Goal: Register for event/course

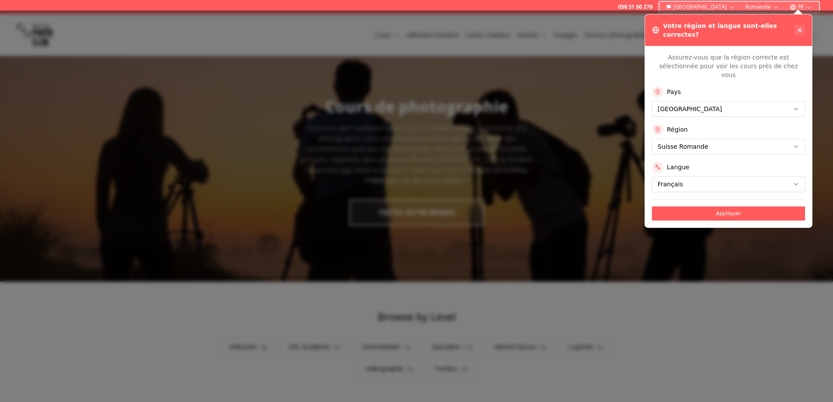
click at [801, 27] on icon at bounding box center [799, 30] width 7 height 7
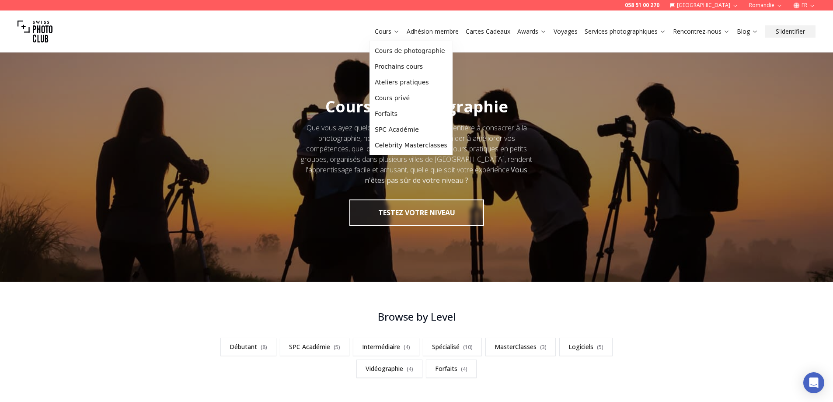
click at [393, 32] on icon at bounding box center [396, 31] width 7 height 7
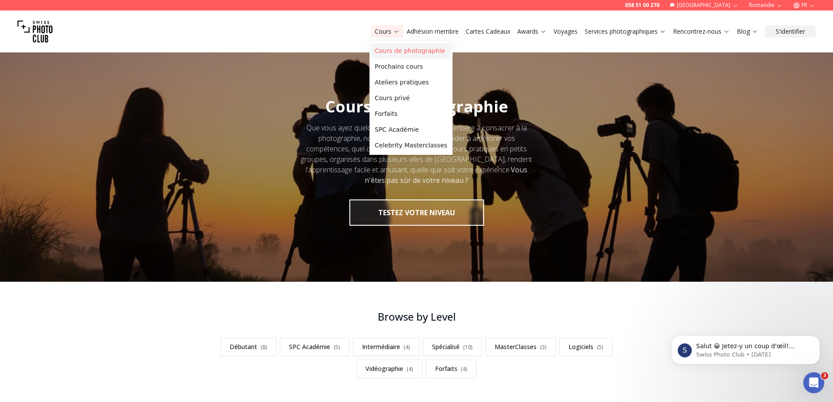
click at [413, 47] on link "Cours de photographie" at bounding box center [411, 51] width 80 height 16
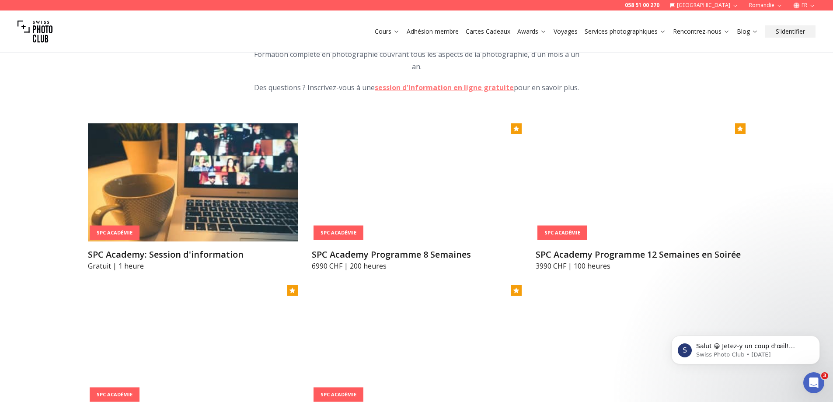
scroll to position [1093, 0]
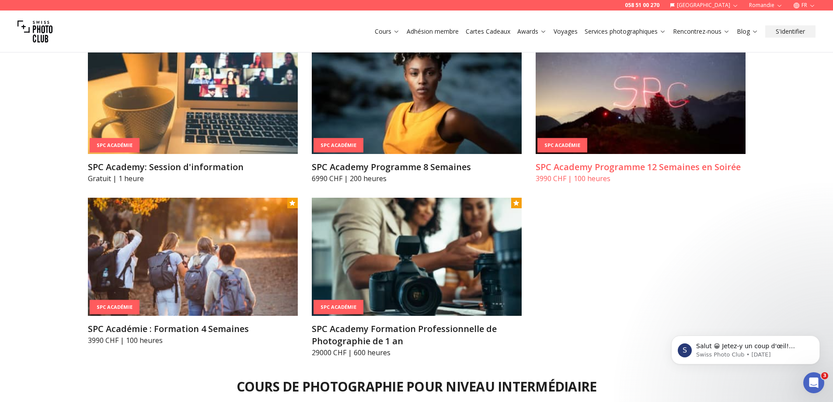
click at [607, 131] on img at bounding box center [640, 95] width 210 height 118
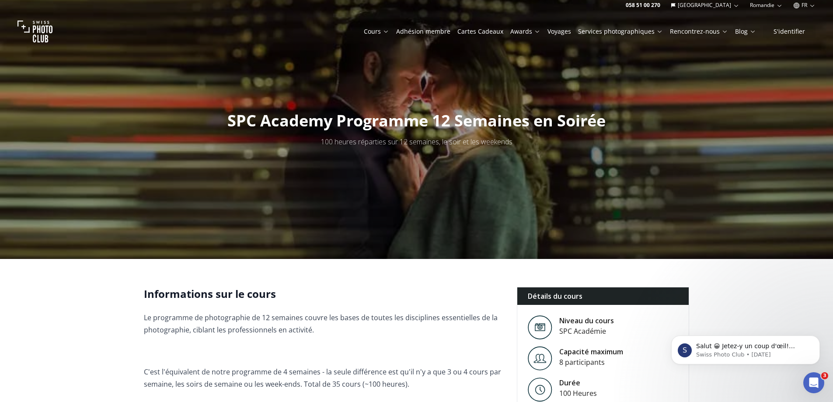
scroll to position [219, 0]
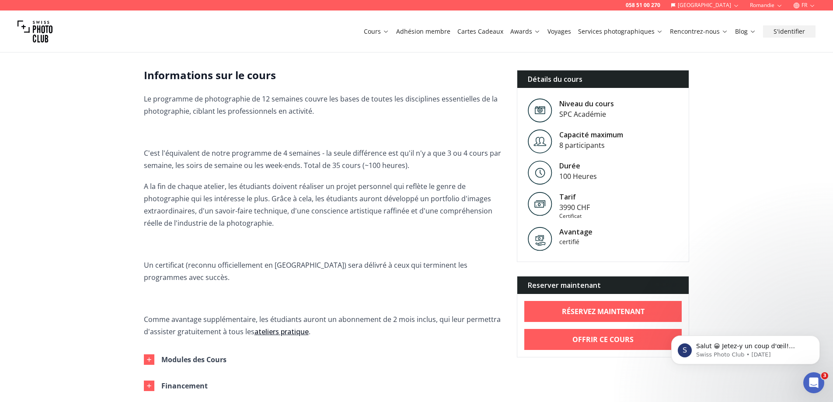
scroll to position [10, 0]
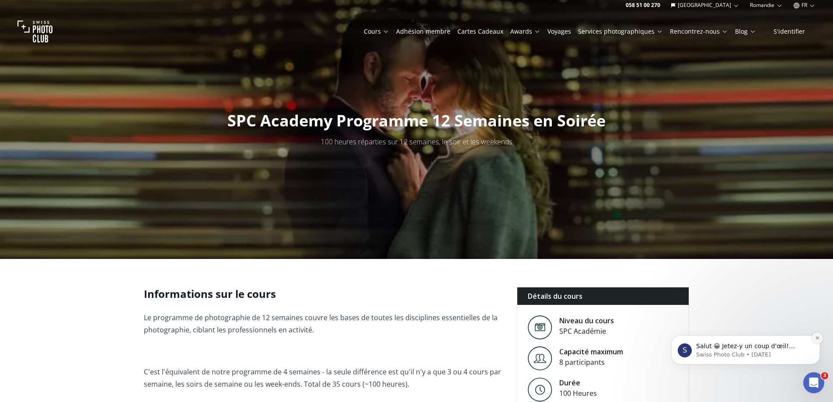
drag, startPoint x: 817, startPoint y: 337, endPoint x: 1181, endPoint y: 329, distance: 364.6
click at [817, 337] on icon "Dismiss notification" at bounding box center [817, 337] width 5 height 5
